Goal: Transaction & Acquisition: Purchase product/service

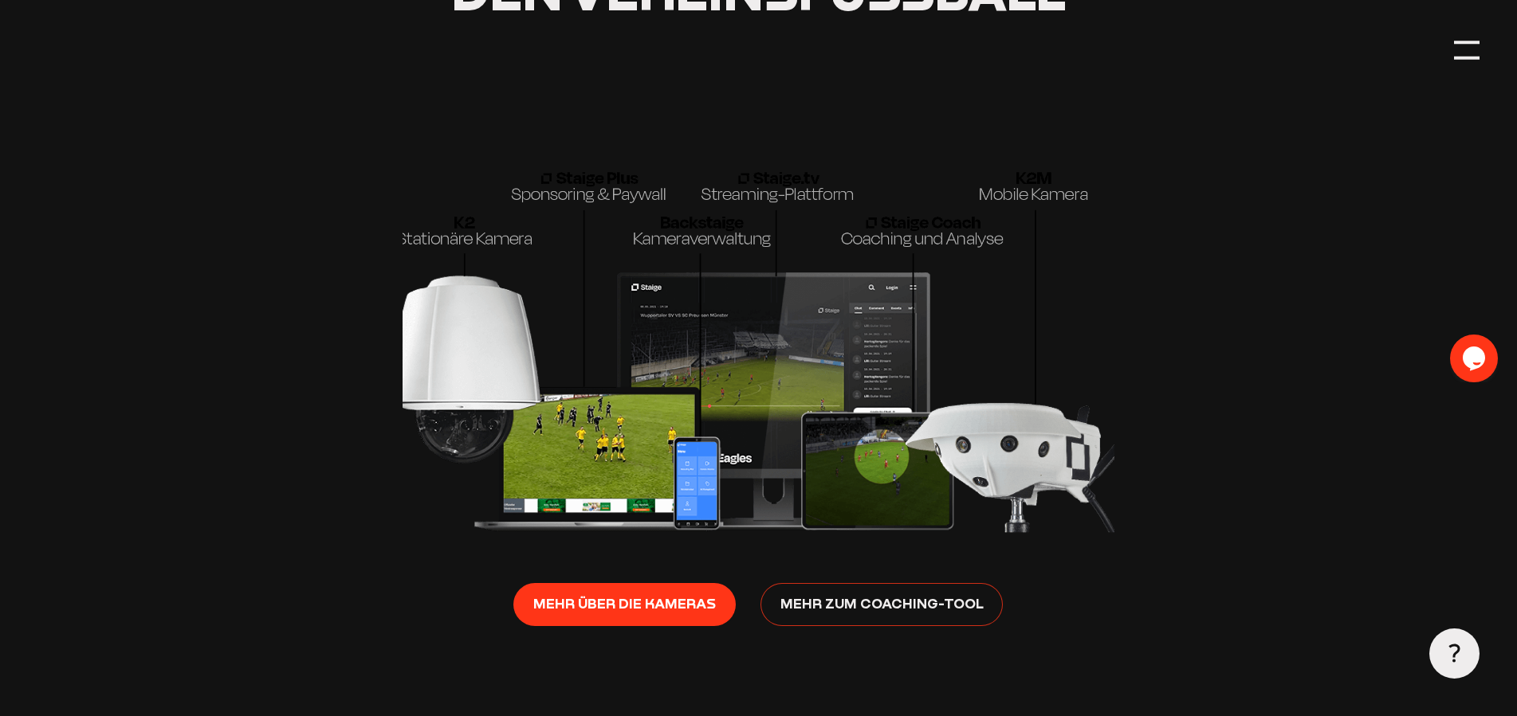
scroll to position [2520, 0]
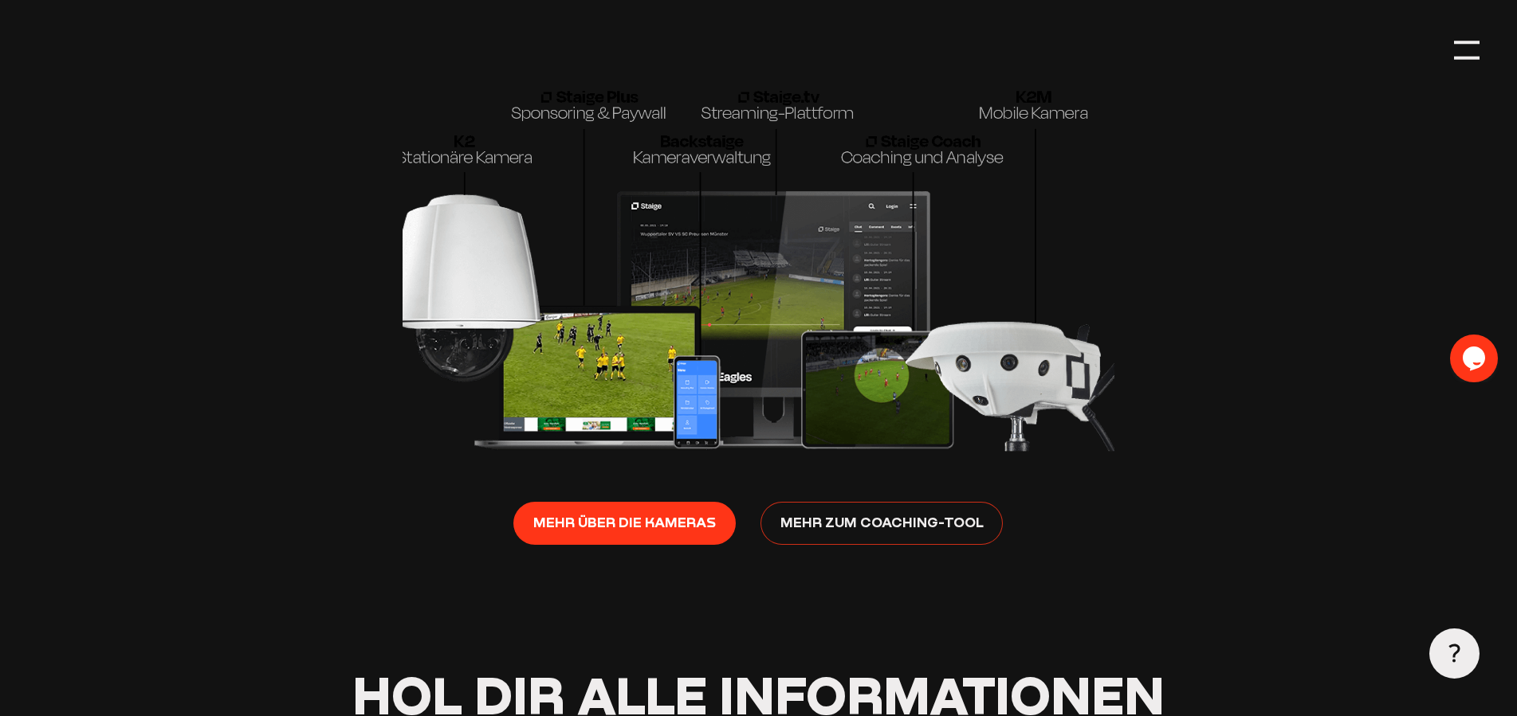
click at [860, 534] on span "Mehr zum Coaching-Tool" at bounding box center [881, 523] width 203 height 22
click at [946, 534] on span "Mehr zum Coaching-Tool" at bounding box center [881, 523] width 203 height 22
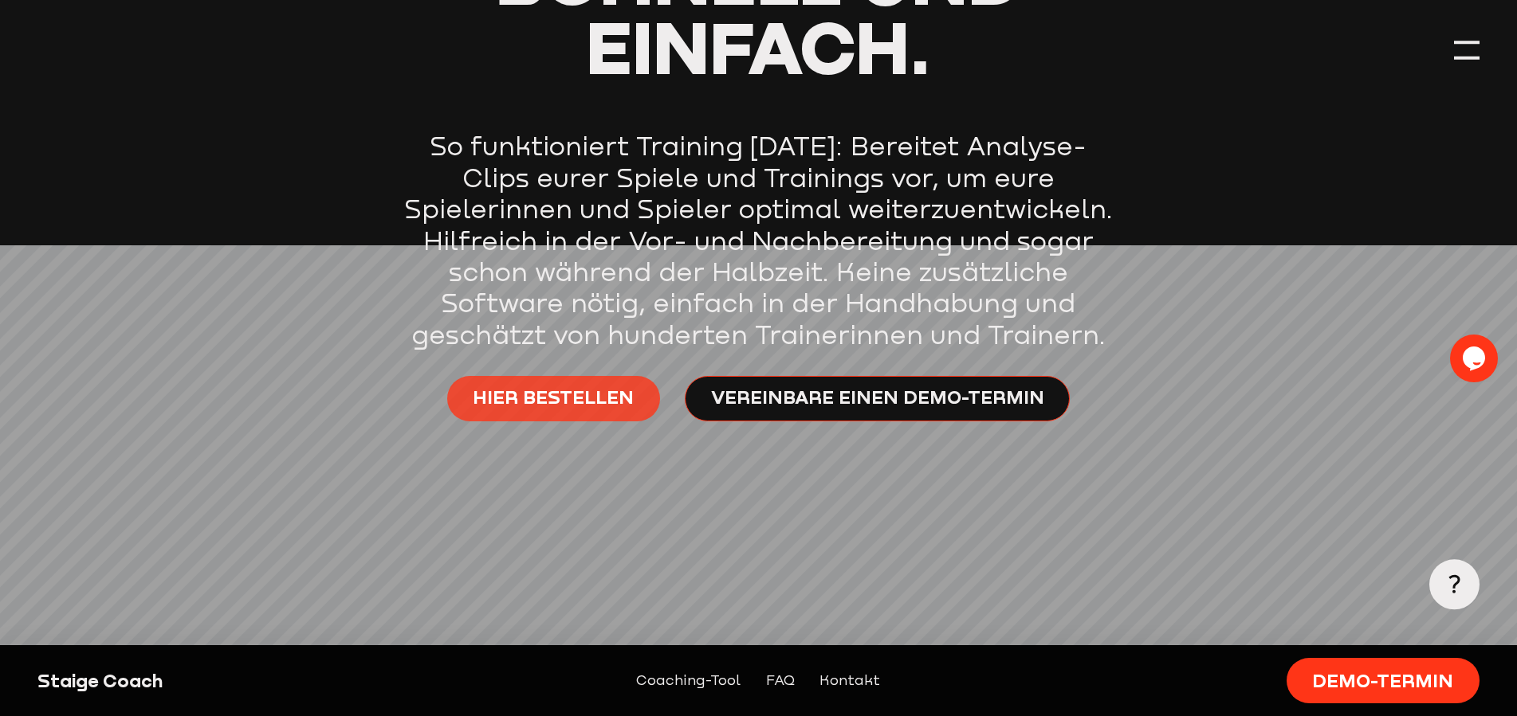
scroll to position [650, 0]
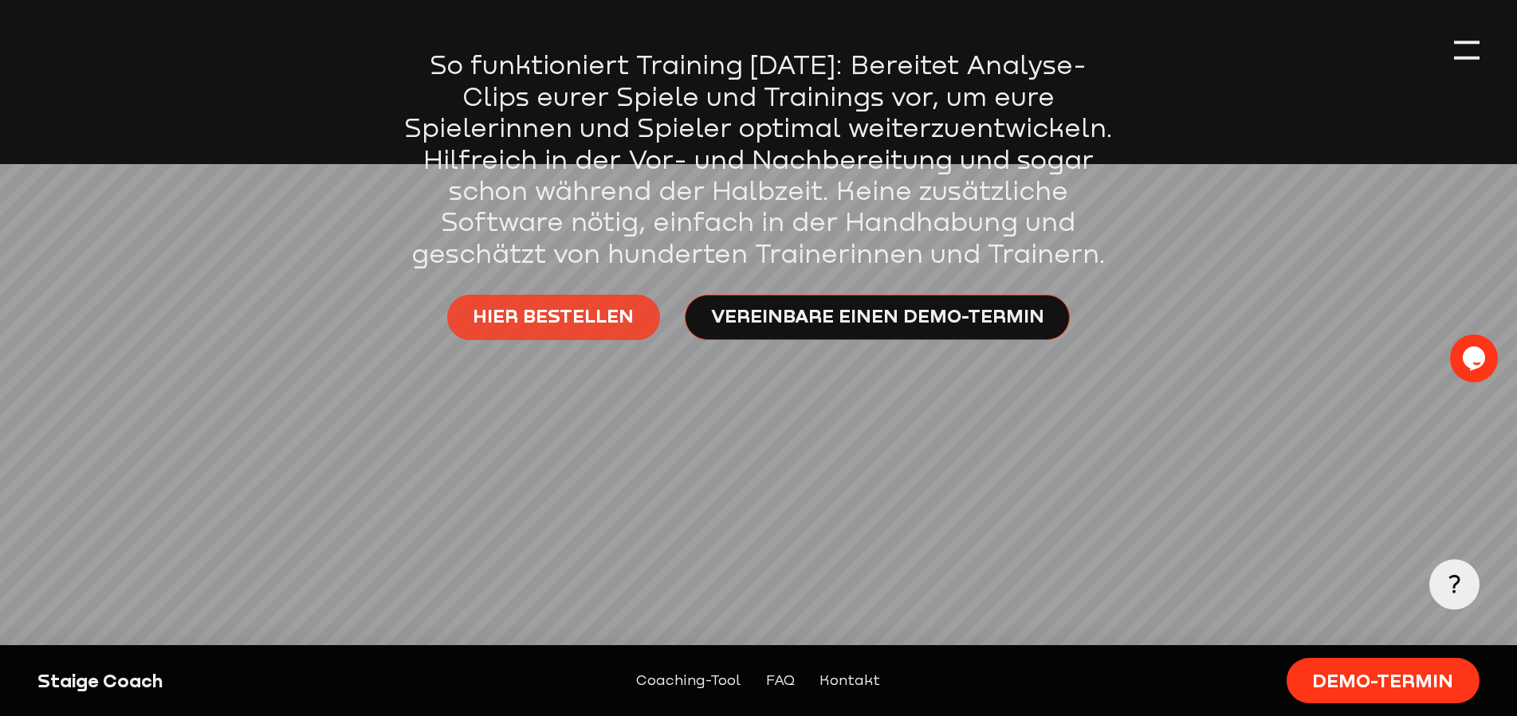
click at [559, 316] on span "Hier bestellen" at bounding box center [553, 317] width 161 height 26
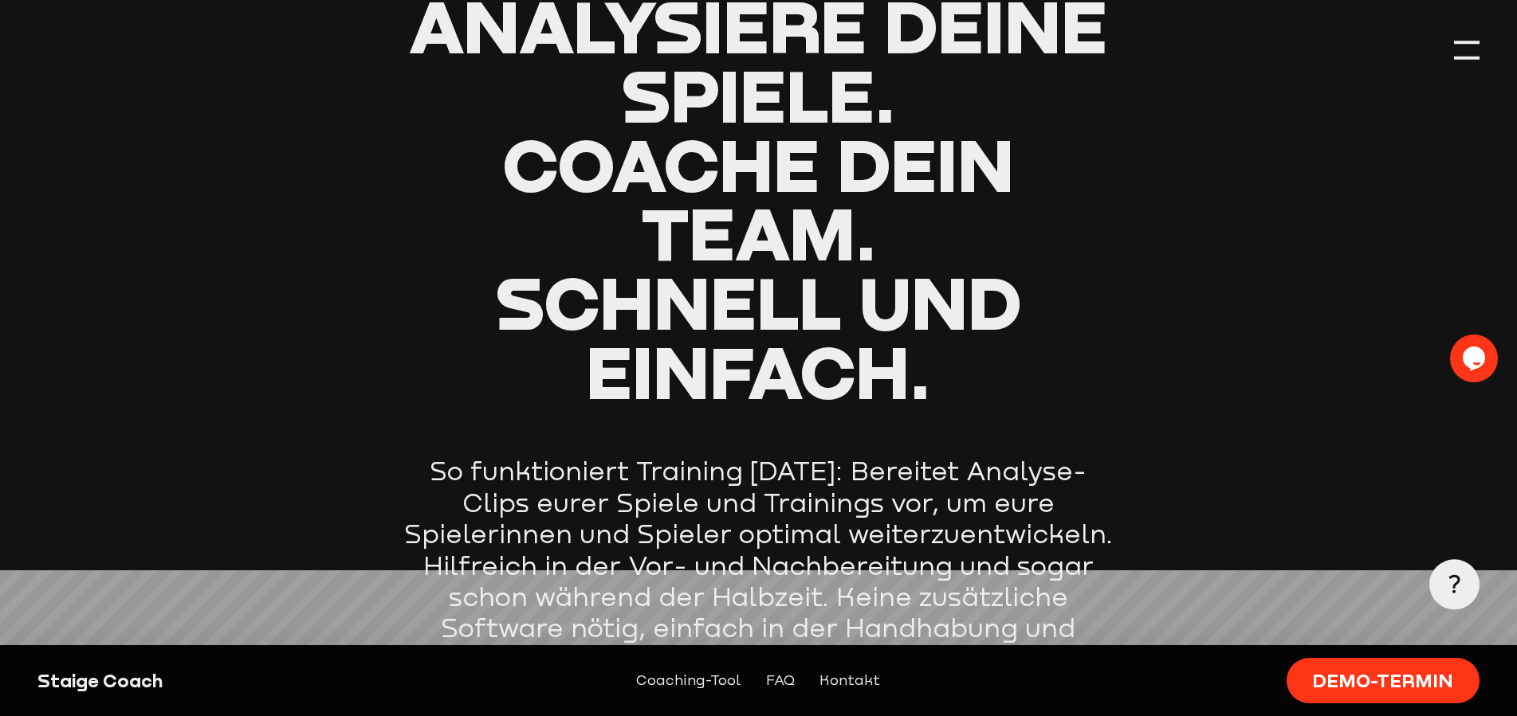
scroll to position [406, 0]
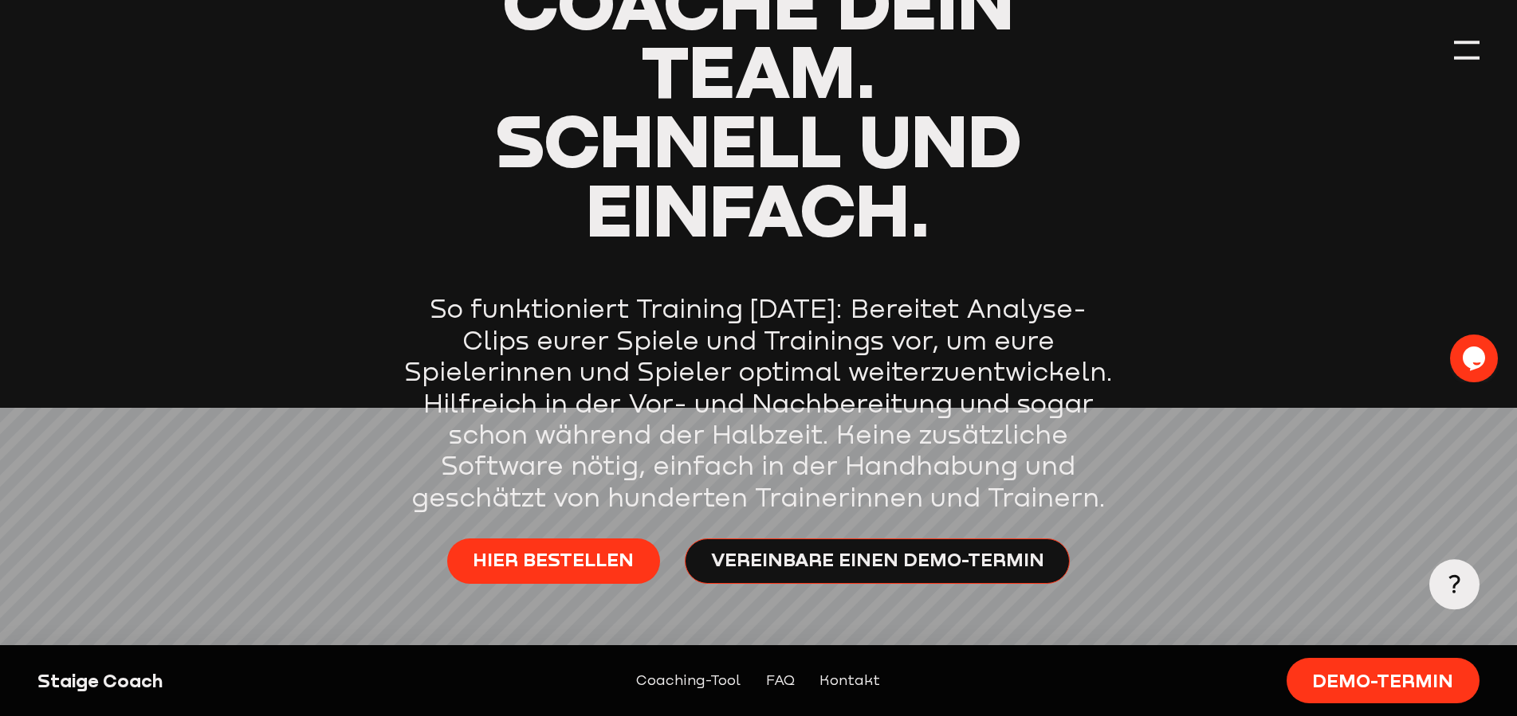
click at [706, 687] on link "Coaching-Tool" at bounding box center [688, 681] width 104 height 22
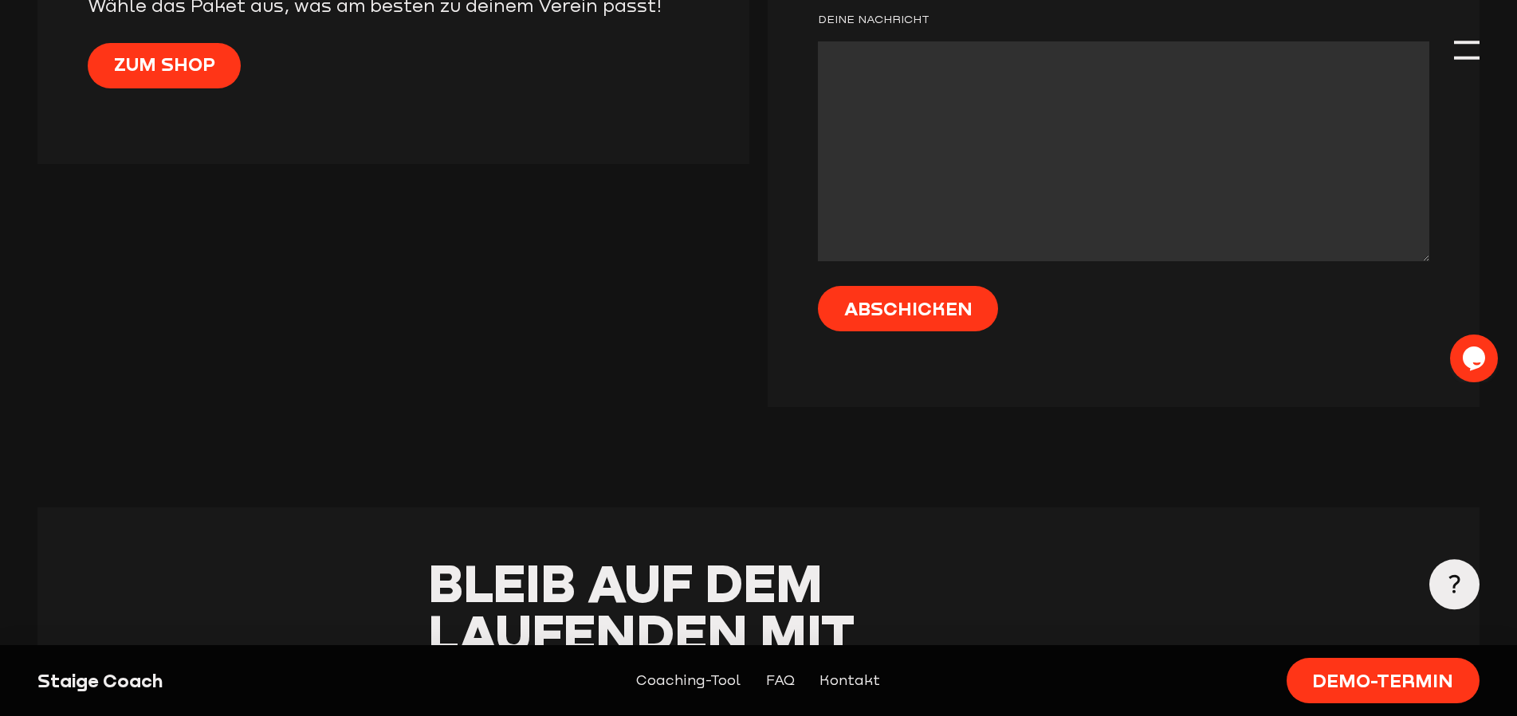
scroll to position [4746, 0]
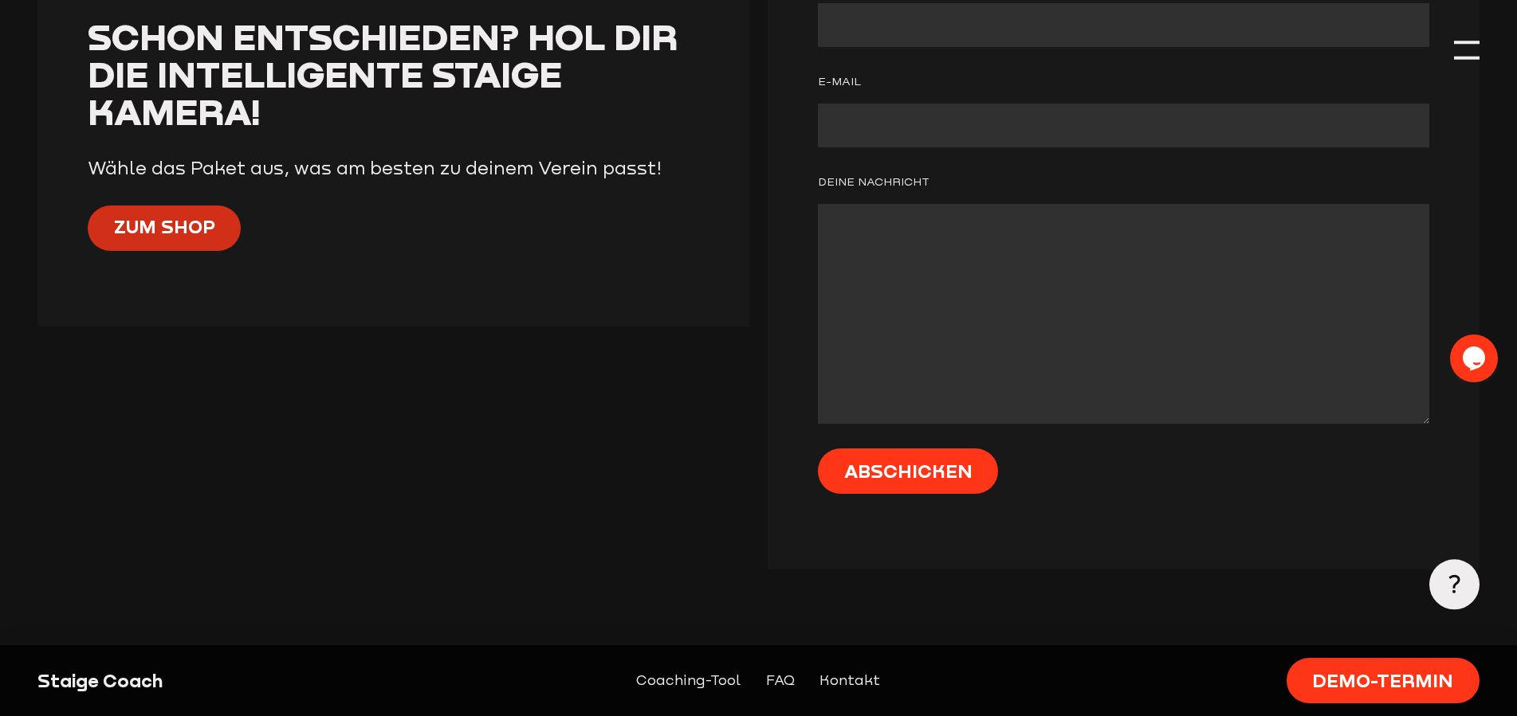
click at [162, 240] on span "Zum Shop" at bounding box center [164, 227] width 101 height 26
